Goal: Task Accomplishment & Management: Use online tool/utility

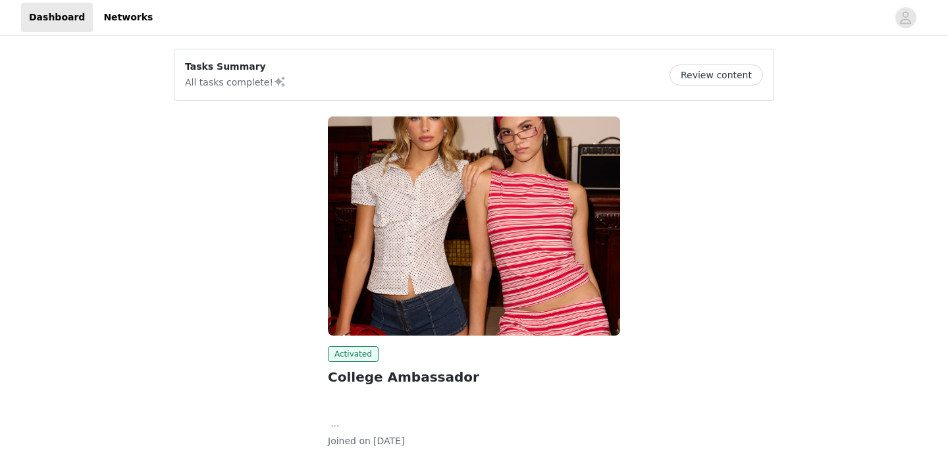
scroll to position [90, 0]
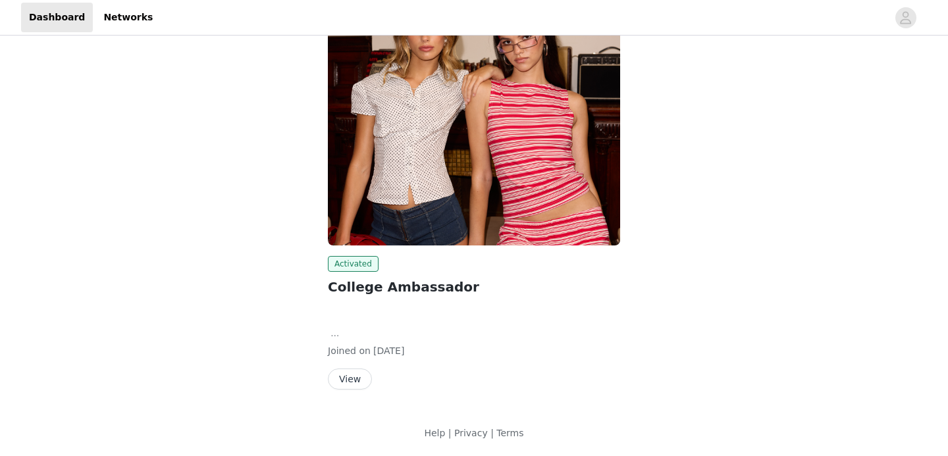
click at [361, 374] on button "View" at bounding box center [350, 378] width 44 height 21
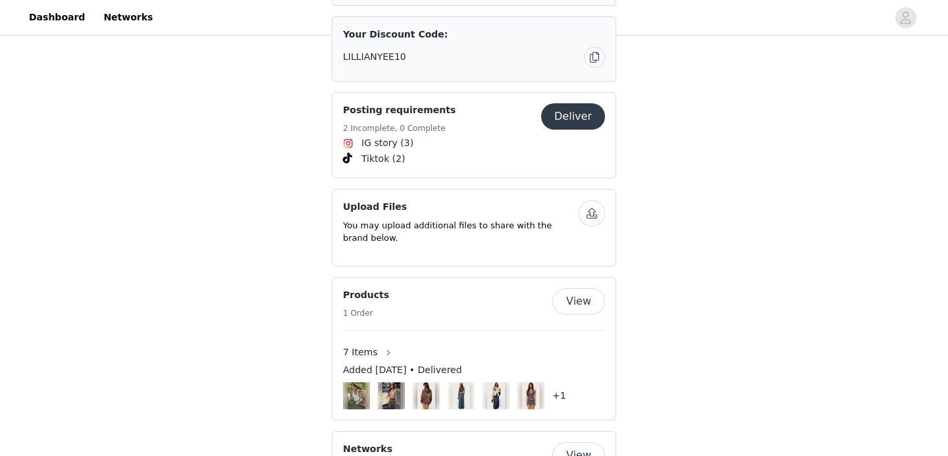
scroll to position [1012, 0]
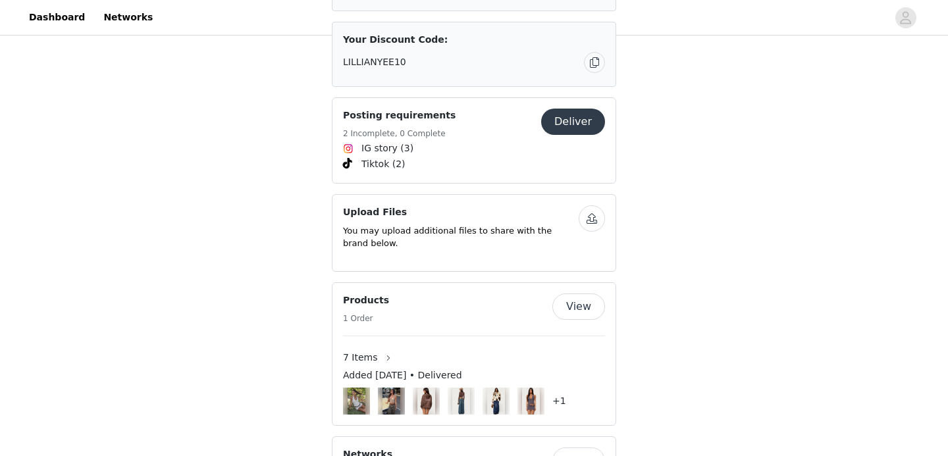
click at [574, 109] on button "Deliver" at bounding box center [573, 122] width 64 height 26
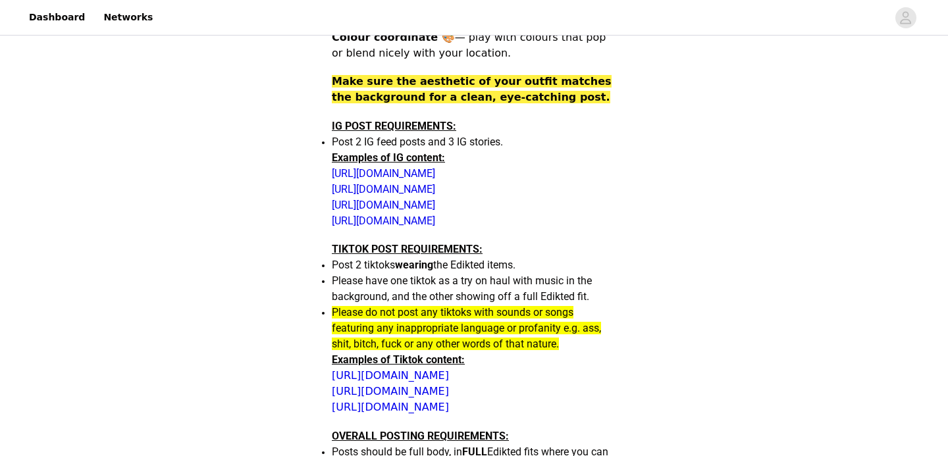
scroll to position [562, 0]
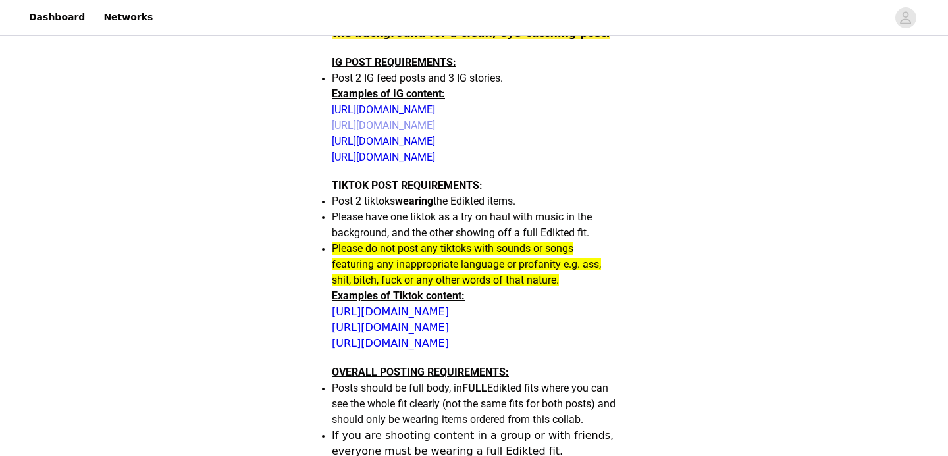
click at [435, 130] on link "[URL][DOMAIN_NAME]" at bounding box center [383, 125] width 103 height 13
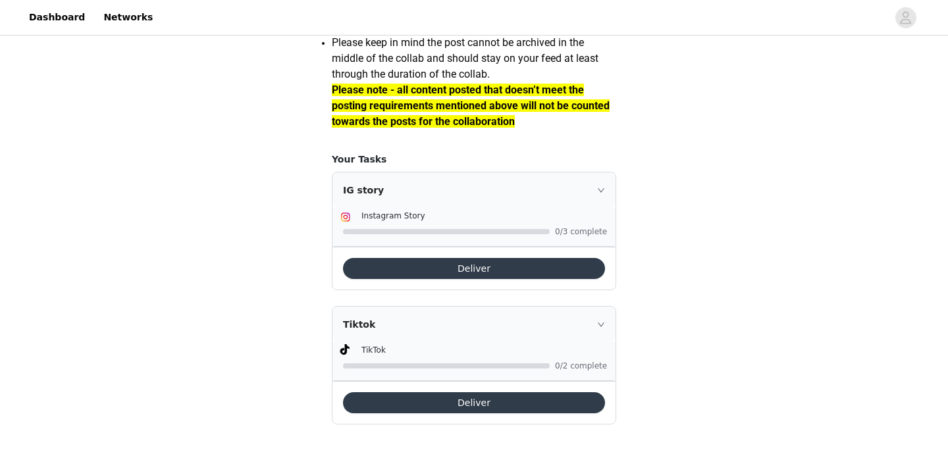
scroll to position [1255, 0]
click at [454, 266] on button "Deliver" at bounding box center [474, 268] width 262 height 21
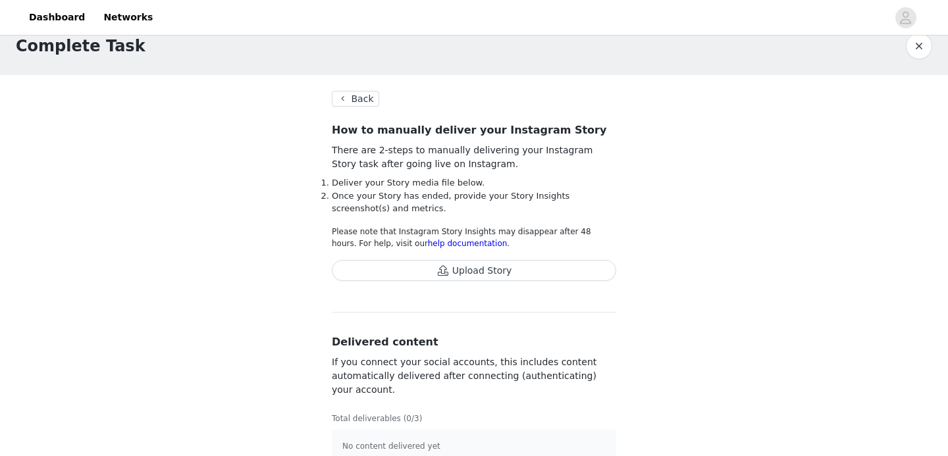
scroll to position [43, 0]
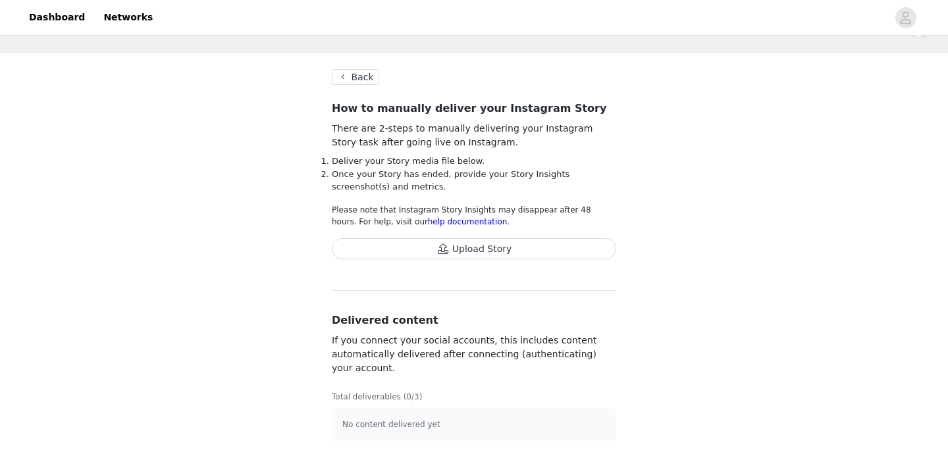
click at [568, 236] on div "How to manually deliver your Instagram Story There are 2-steps to manually deli…" at bounding box center [474, 185] width 284 height 169
click at [567, 255] on button "Upload Story" at bounding box center [474, 248] width 284 height 21
click at [332, 238] on button "Upload Story" at bounding box center [474, 248] width 284 height 21
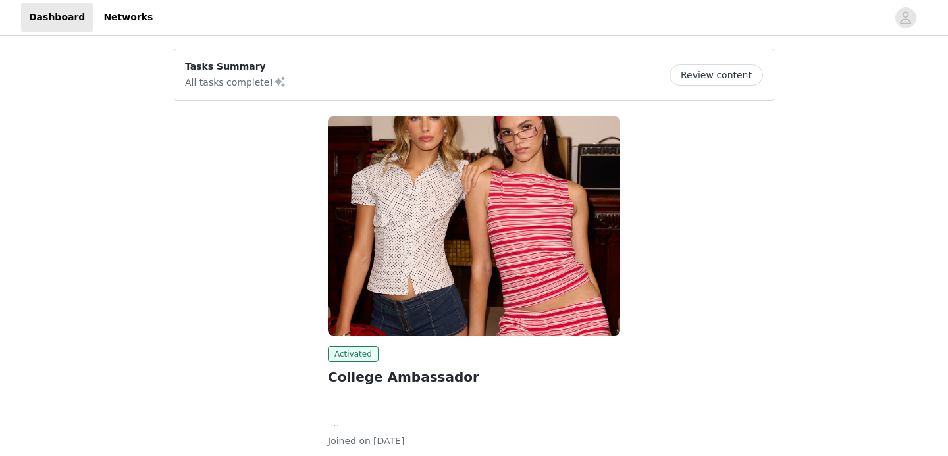
scroll to position [90, 0]
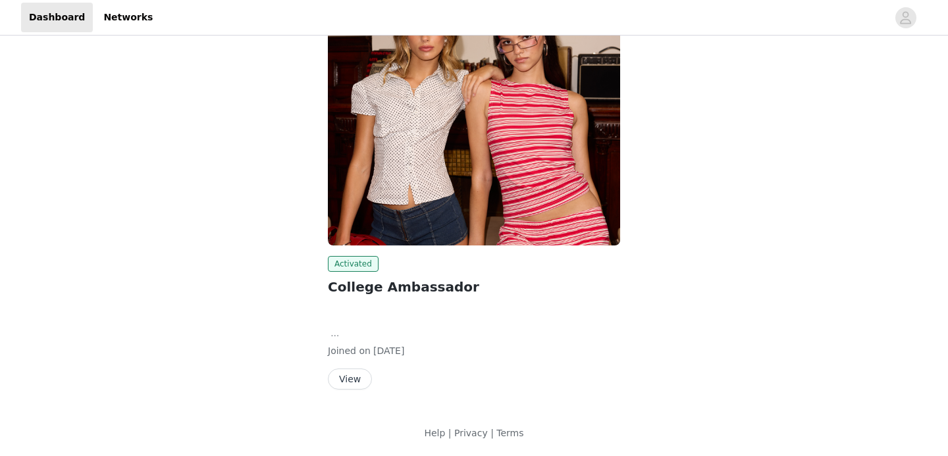
click at [349, 380] on button "View" at bounding box center [350, 378] width 44 height 21
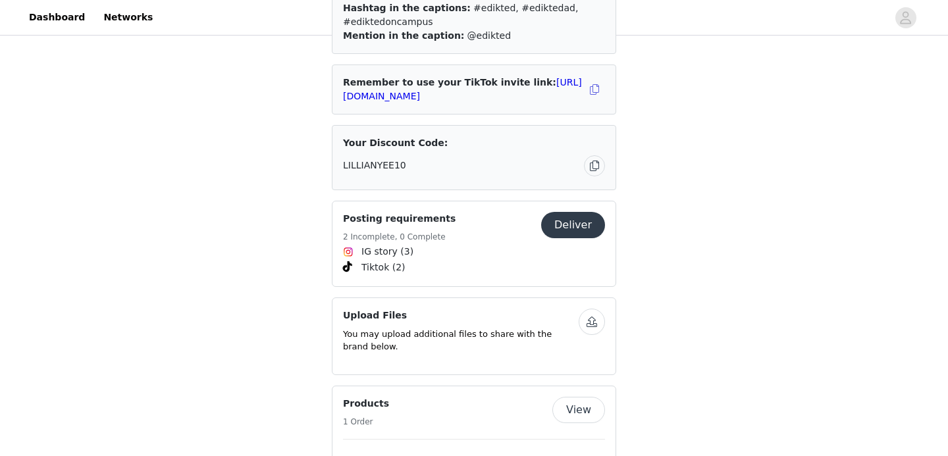
scroll to position [962, 0]
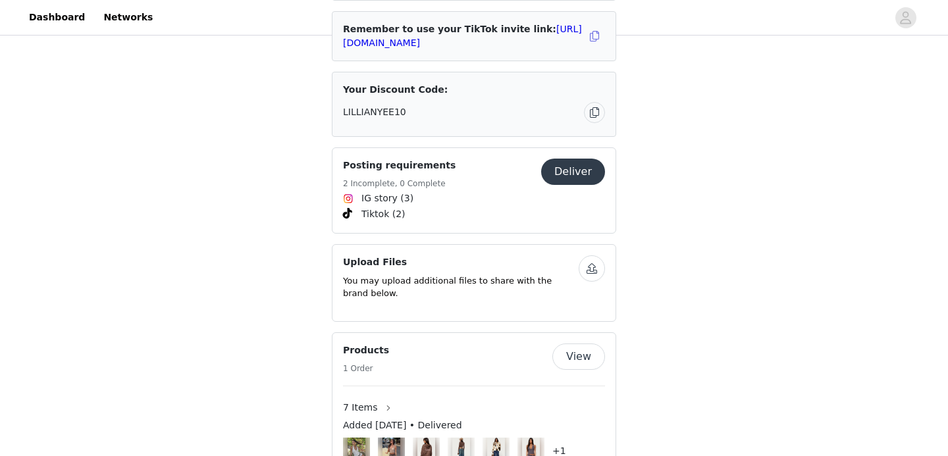
click at [582, 159] on button "Deliver" at bounding box center [573, 172] width 64 height 26
